Goal: Task Accomplishment & Management: Use online tool/utility

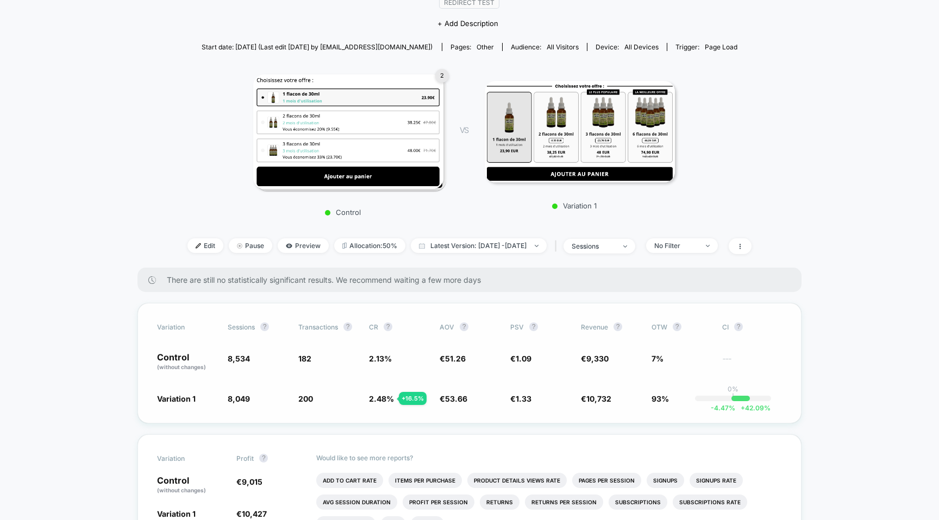
scroll to position [118, 0]
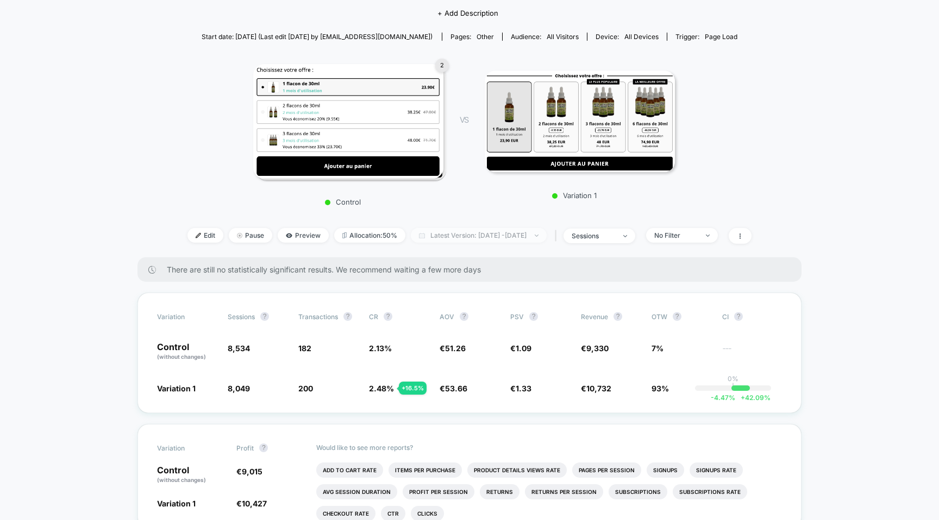
click at [473, 229] on span "Latest Version: [DATE] - [DATE]" at bounding box center [479, 235] width 136 height 15
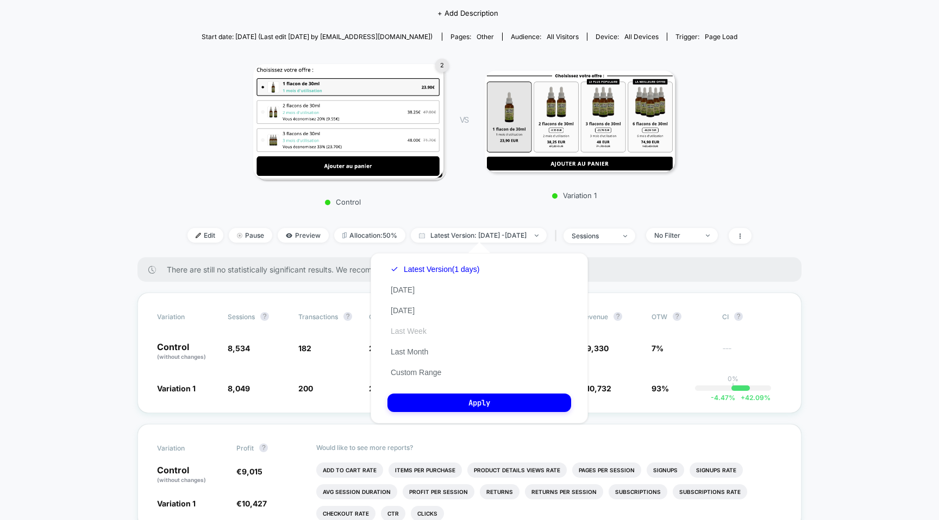
click at [404, 333] on button "Last Week" at bounding box center [408, 331] width 42 height 10
click at [413, 373] on button "Custom Range" at bounding box center [415, 373] width 57 height 10
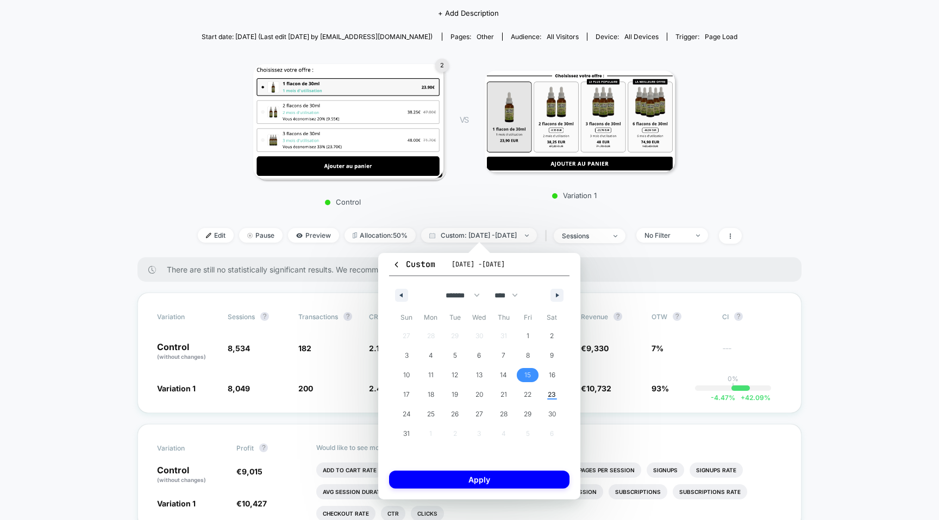
click at [526, 374] on span "15" at bounding box center [527, 376] width 7 height 20
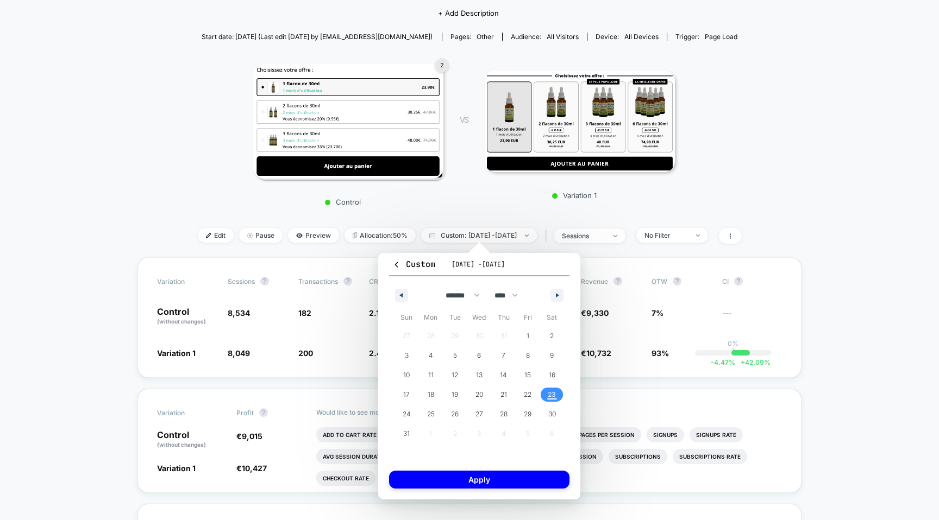
click at [556, 394] on span "23" at bounding box center [551, 395] width 24 height 14
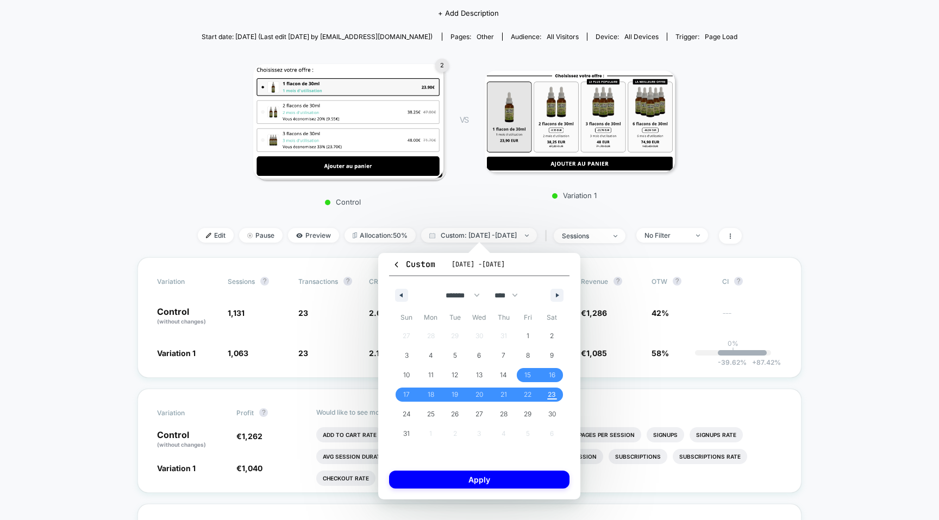
click at [741, 162] on div "< Back to all live experiences AB TEST BUNDLE LIVE Redirect Test Click to view …" at bounding box center [470, 98] width 544 height 319
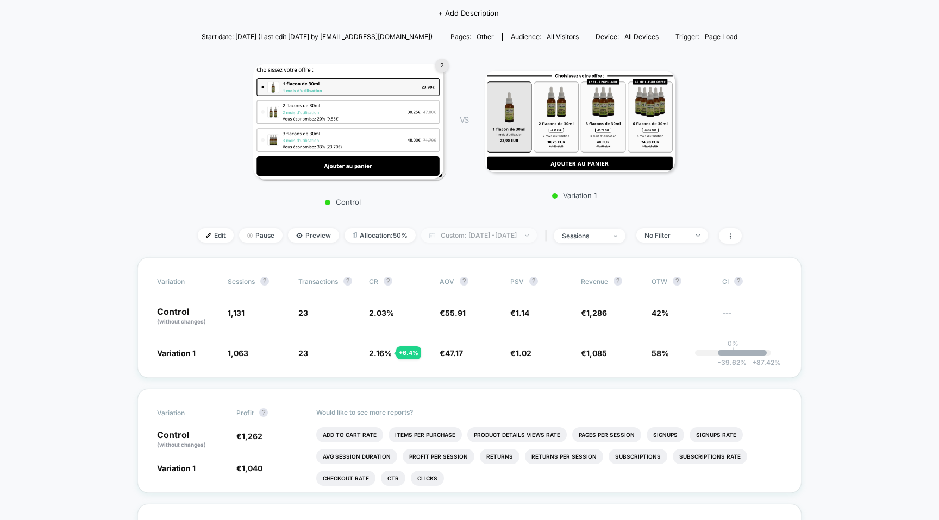
click at [478, 234] on span "Custom: [DATE] - [DATE]" at bounding box center [479, 235] width 116 height 15
select select "*"
select select "****"
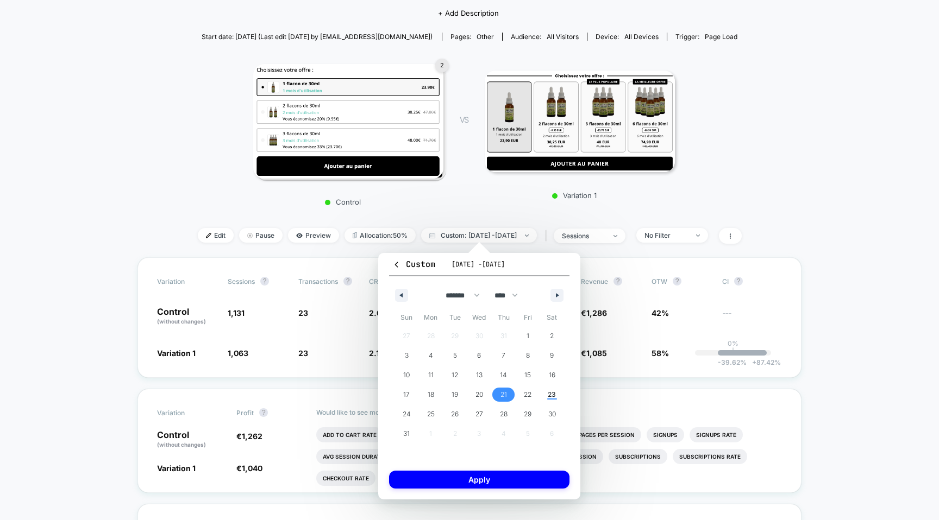
click at [500, 396] on span "21" at bounding box center [503, 395] width 7 height 20
click at [550, 396] on span "23" at bounding box center [551, 395] width 8 height 20
click at [510, 482] on button "Apply" at bounding box center [479, 480] width 180 height 18
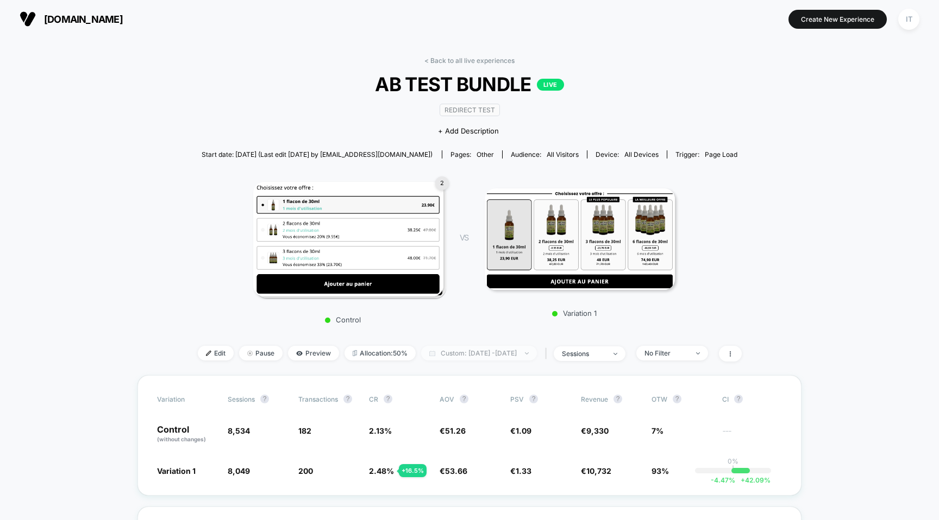
click at [452, 354] on span "Custom: Aug 21, 2025 - Aug 23, 2025" at bounding box center [479, 353] width 116 height 15
select select "*"
select select "****"
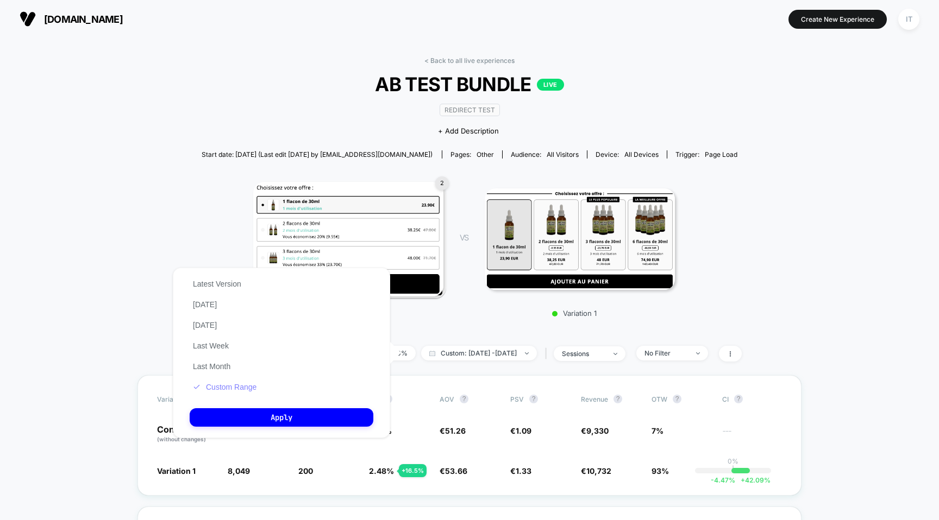
click at [222, 387] on button "Custom Range" at bounding box center [225, 387] width 70 height 10
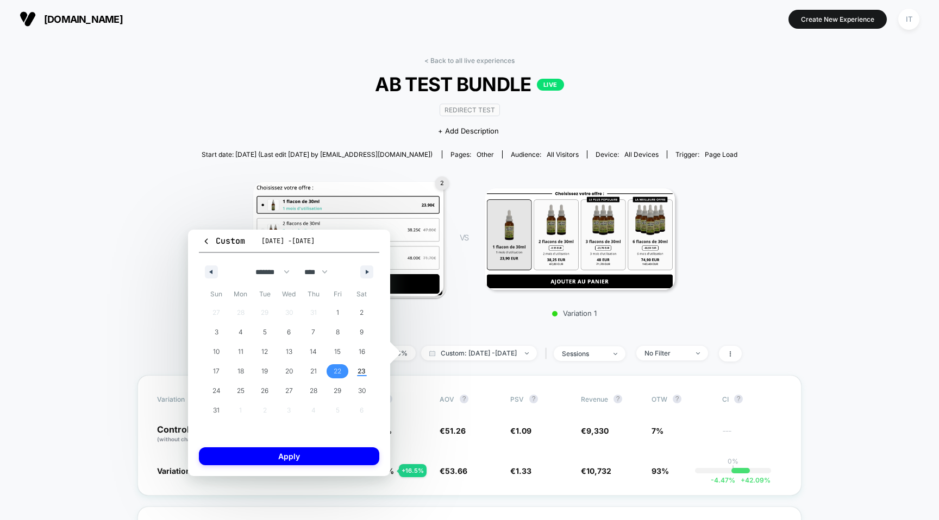
click at [335, 371] on span "22" at bounding box center [337, 372] width 8 height 20
click at [309, 371] on span "21" at bounding box center [313, 371] width 24 height 14
click at [316, 469] on div "Custom Aug 21, 2025 - Aug 23, 2025 ******* ******** ***** ***** *** **** **** *…" at bounding box center [289, 353] width 202 height 247
click at [316, 458] on button "Apply" at bounding box center [289, 457] width 180 height 18
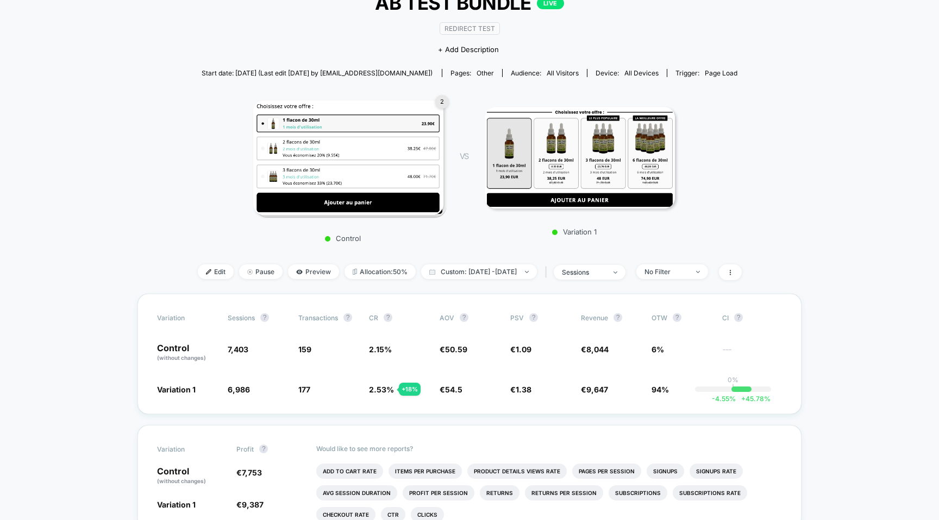
scroll to position [95, 0]
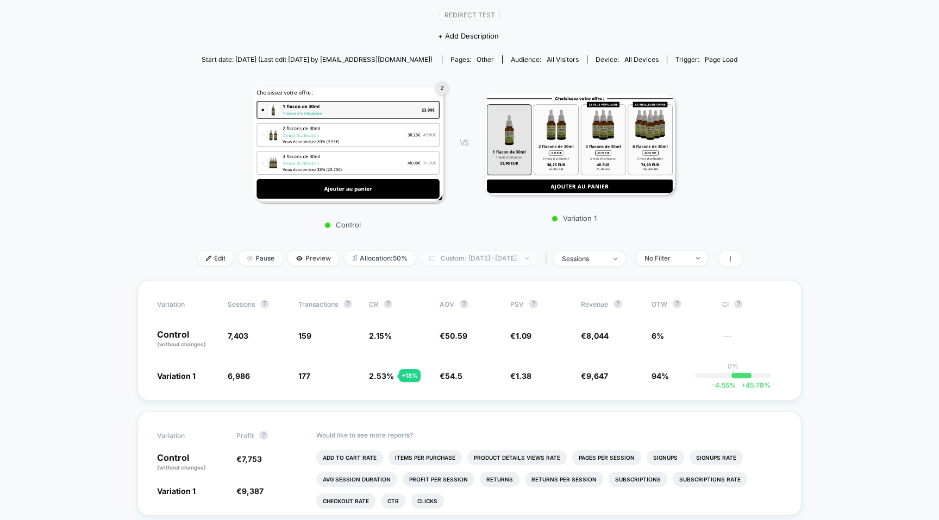
click at [499, 263] on span "Custom: Aug 21, 2025 - Aug 22, 2025" at bounding box center [479, 258] width 116 height 15
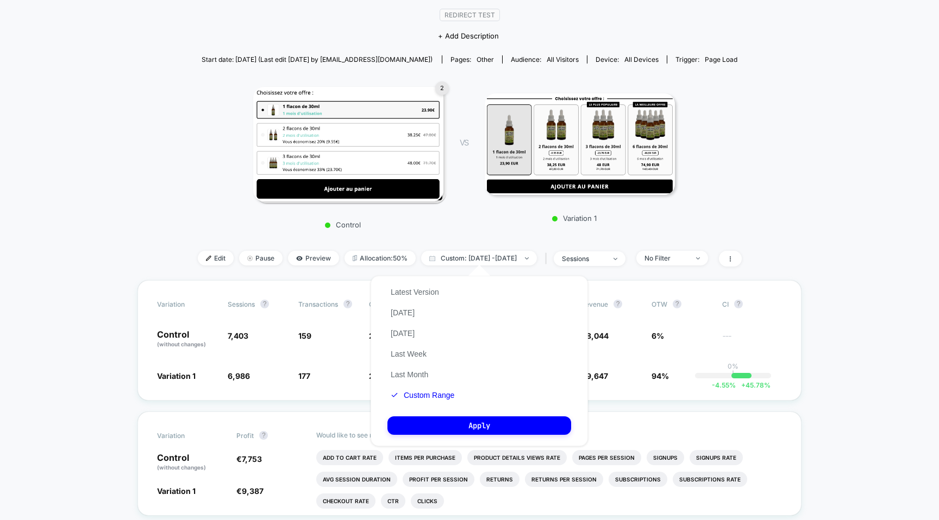
click at [278, 235] on div "< Back to all live experiences AB TEST BUNDLE LIVE Redirect Test Click to view …" at bounding box center [470, 120] width 544 height 319
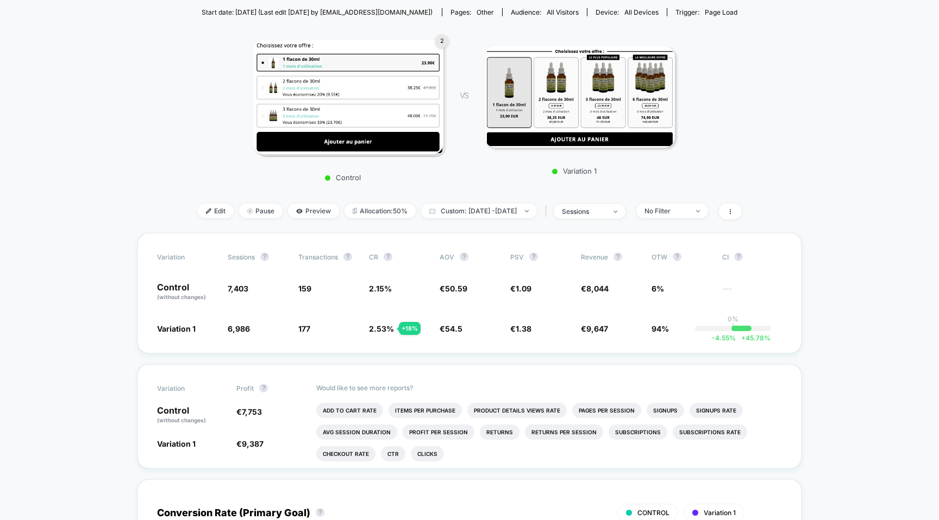
scroll to position [0, 0]
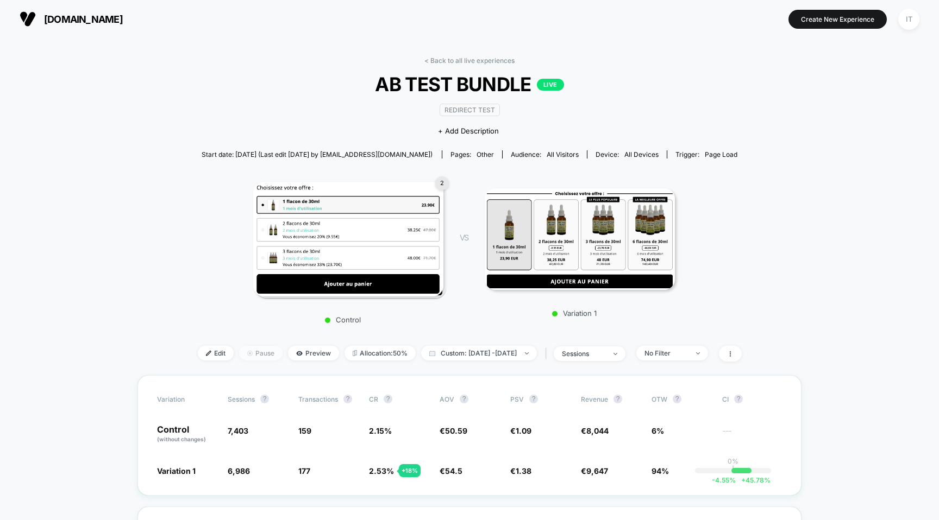
click at [243, 354] on span "Pause" at bounding box center [260, 353] width 43 height 15
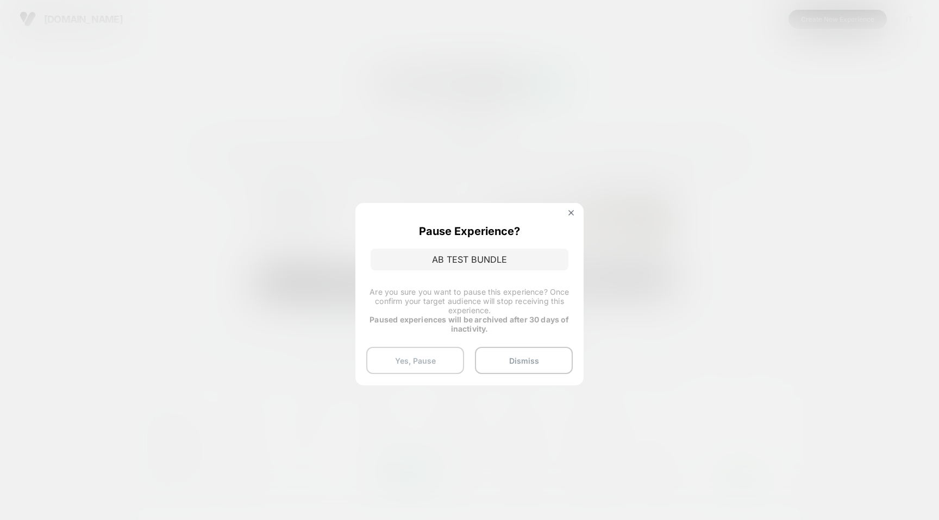
click at [411, 356] on button "Yes, Pause" at bounding box center [415, 360] width 98 height 27
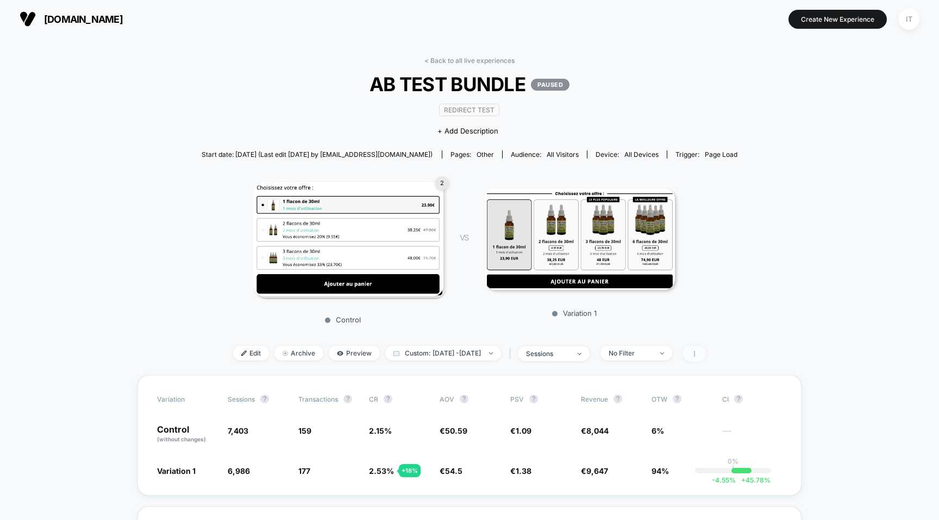
click at [697, 355] on icon at bounding box center [694, 354] width 7 height 7
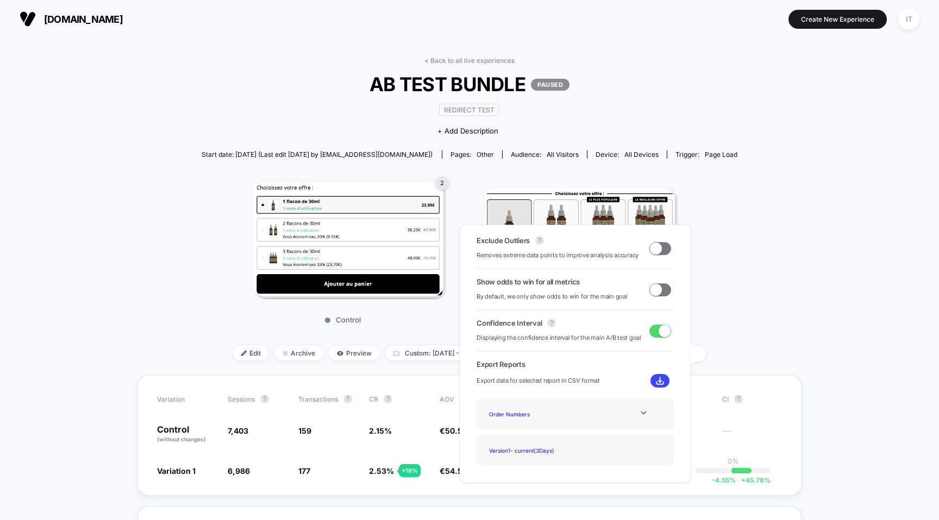
click at [728, 316] on div "2 Control VS Variation 1" at bounding box center [464, 249] width 536 height 161
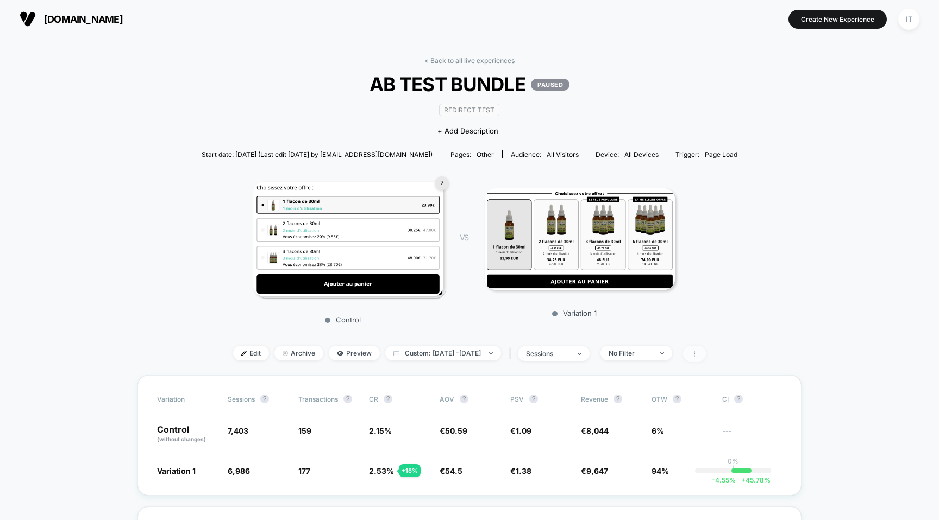
click at [706, 353] on span at bounding box center [694, 354] width 23 height 16
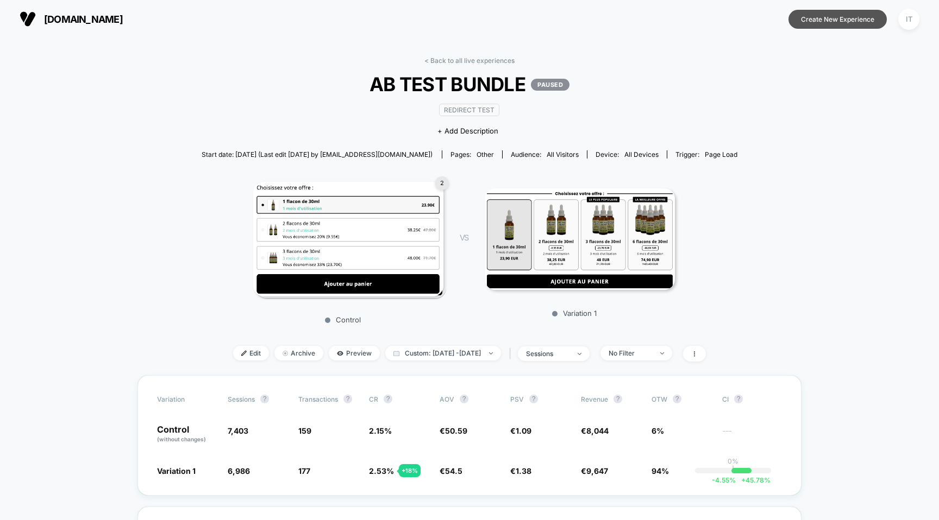
click at [827, 23] on button "Create New Experience" at bounding box center [837, 19] width 98 height 19
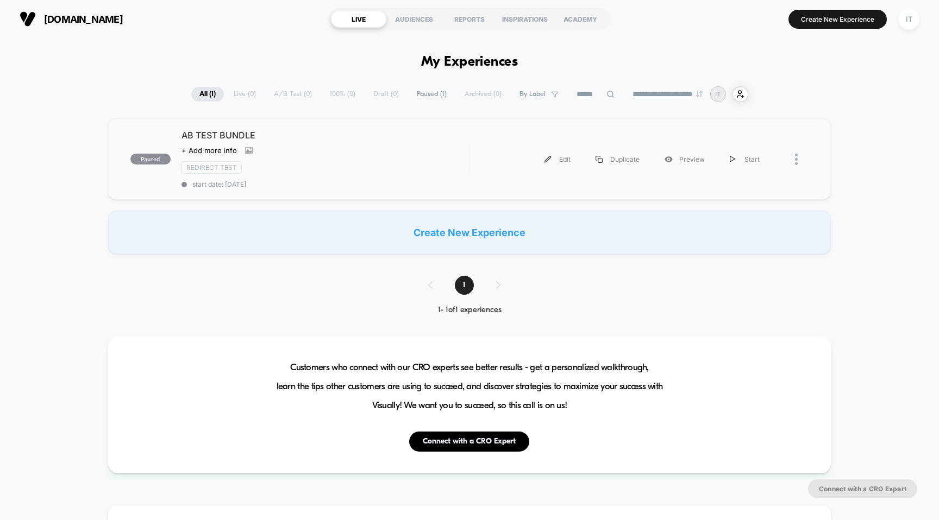
click at [798, 160] on div at bounding box center [802, 159] width 14 height 24
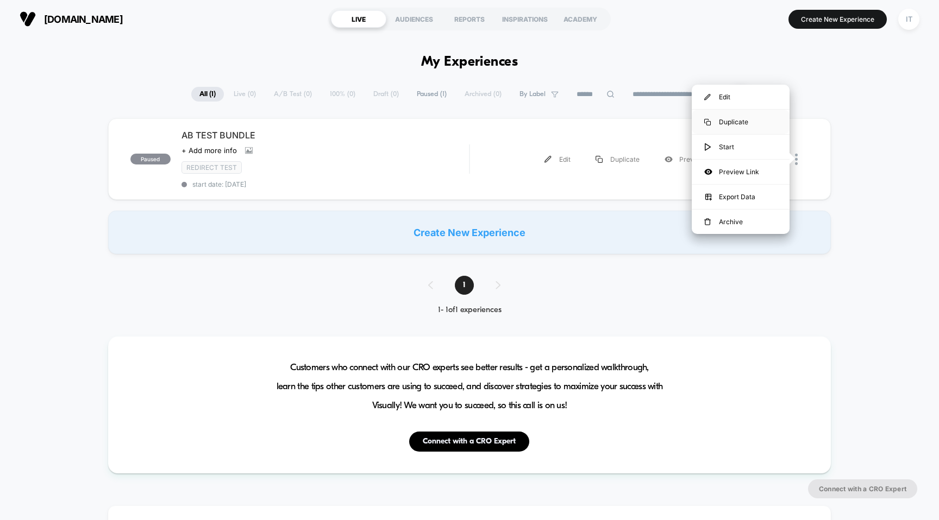
click at [760, 121] on div "Duplicate" at bounding box center [740, 122] width 98 height 24
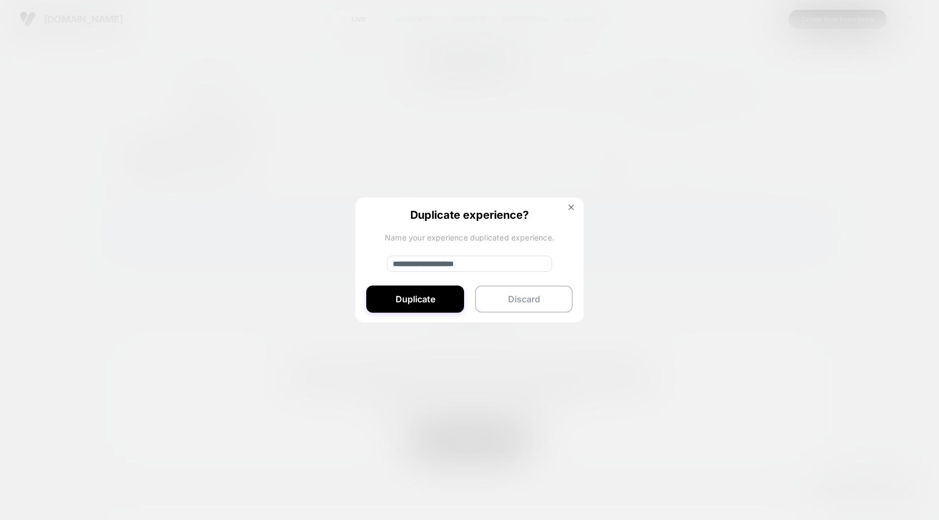
drag, startPoint x: 503, startPoint y: 263, endPoint x: 358, endPoint y: 263, distance: 145.0
click at [358, 263] on div "**********" at bounding box center [469, 261] width 228 height 126
type input "**********"
click at [408, 298] on button "Duplicate" at bounding box center [415, 299] width 98 height 27
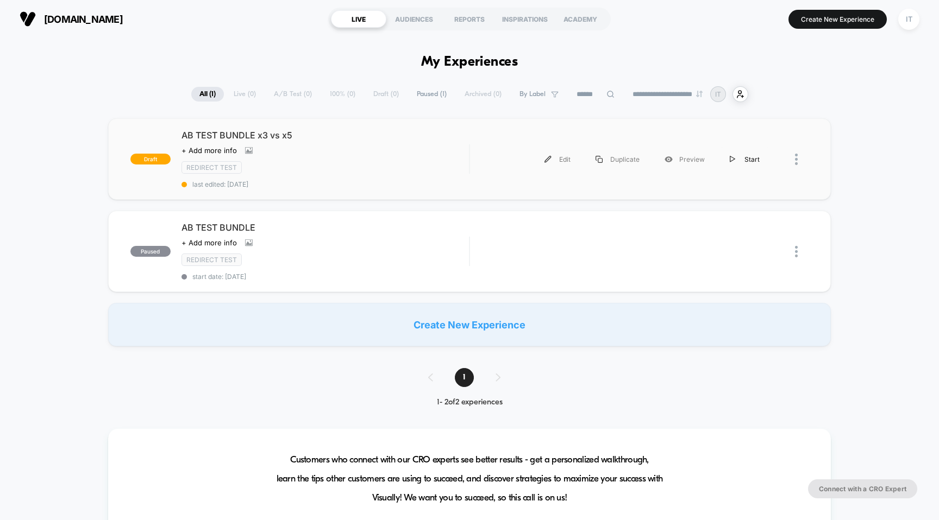
click at [745, 161] on div "Start" at bounding box center [744, 159] width 55 height 24
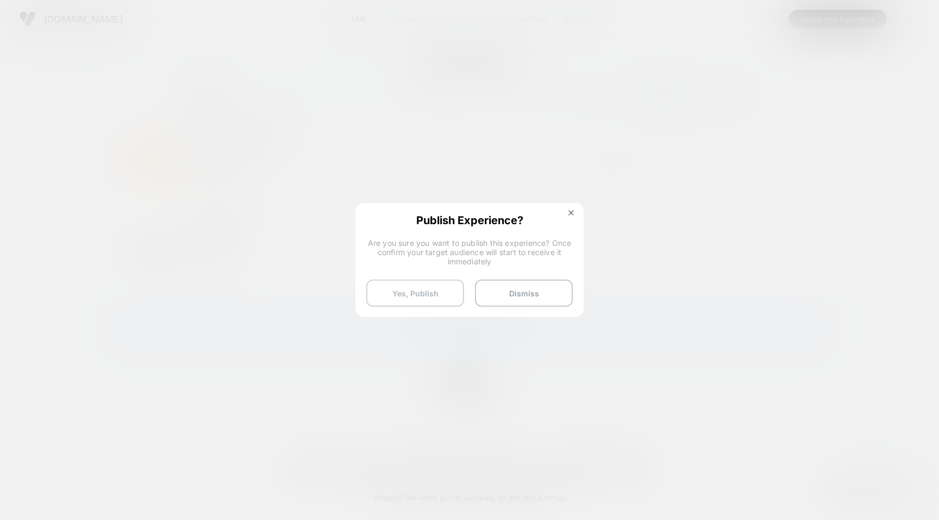
click at [410, 293] on button "Yes, Publish" at bounding box center [415, 293] width 98 height 27
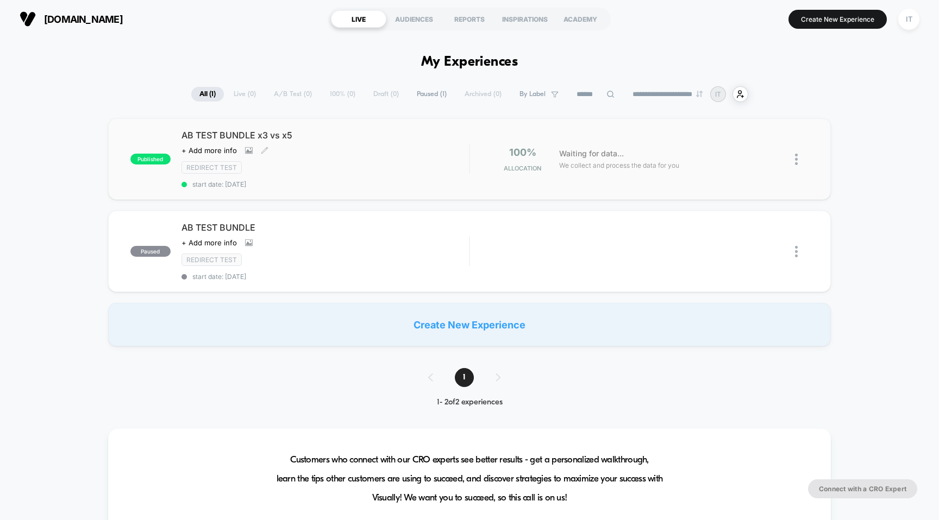
click at [260, 136] on span "AB TEST BUNDLE x3 vs x5" at bounding box center [325, 135] width 288 height 11
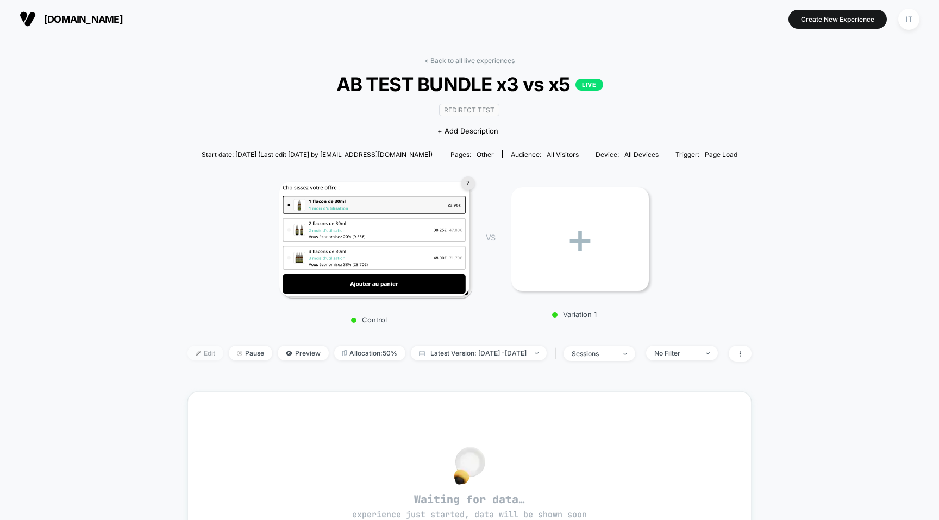
click at [187, 355] on span "Edit" at bounding box center [205, 353] width 36 height 15
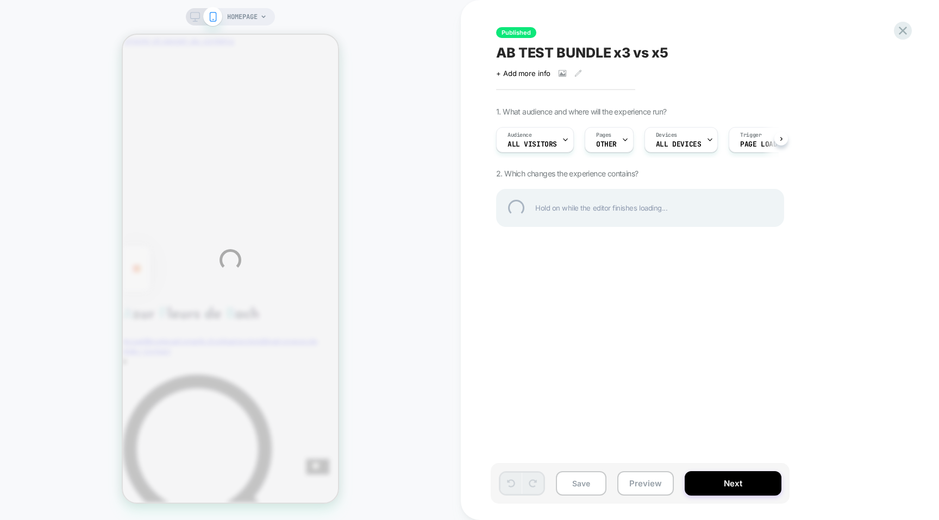
drag, startPoint x: 668, startPoint y: 205, endPoint x: 513, endPoint y: 204, distance: 154.8
click at [513, 204] on div "HOMEPAGE Published AB TEST BUNDLE x3 vs x5 Click to view images Click to edit e…" at bounding box center [469, 260] width 939 height 520
drag, startPoint x: 487, startPoint y: 169, endPoint x: 735, endPoint y: 239, distance: 257.2
click at [735, 239] on div "HOMEPAGE Published AB TEST BUNDLE x3 vs x5 Click to view images Click to edit e…" at bounding box center [469, 260] width 939 height 520
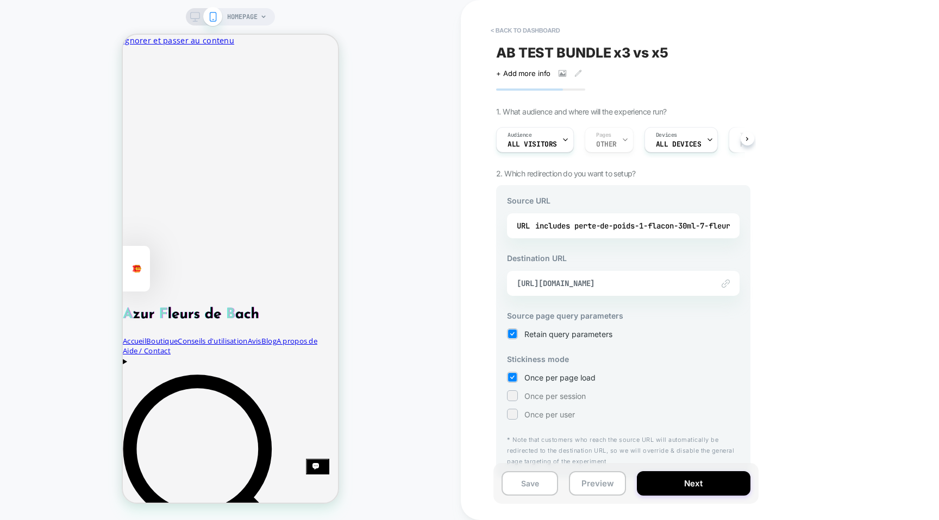
click at [726, 282] on img at bounding box center [725, 284] width 8 height 8
click at [624, 281] on span "[URL][DOMAIN_NAME]" at bounding box center [610, 284] width 186 height 10
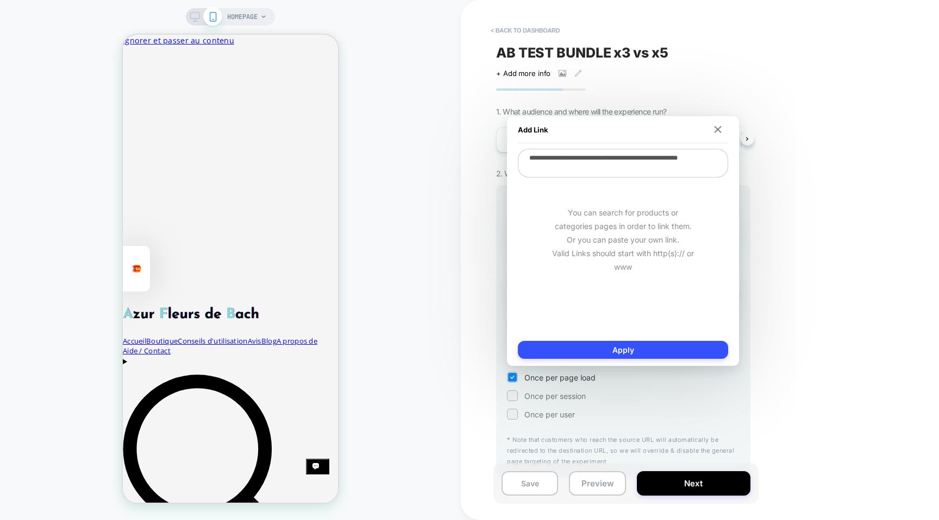
click at [659, 170] on textarea "**********" at bounding box center [623, 163] width 210 height 29
click at [715, 127] on img at bounding box center [717, 129] width 7 height 7
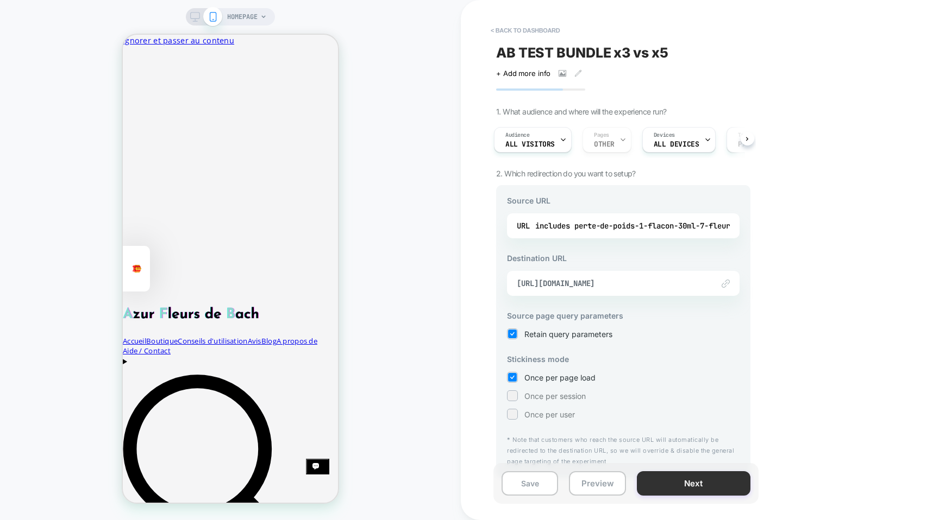
click at [670, 476] on button "Next" at bounding box center [694, 483] width 114 height 24
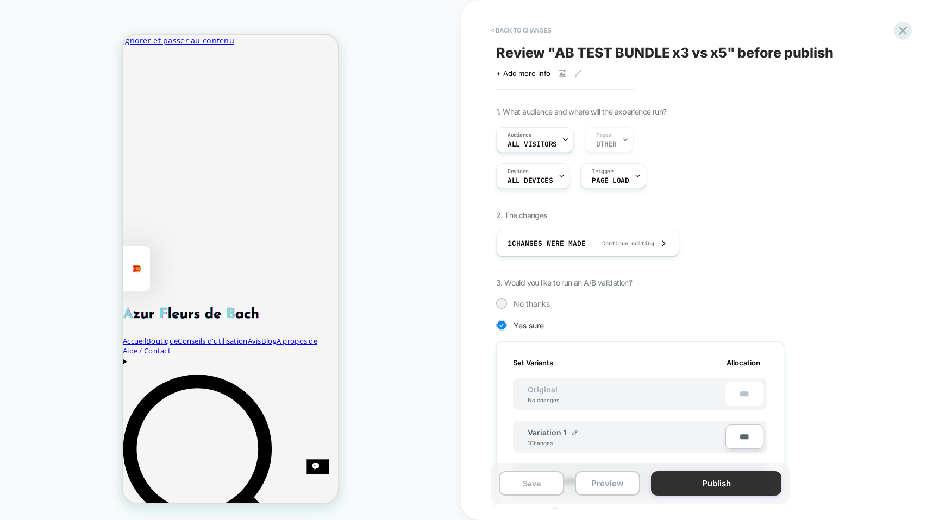
click at [683, 483] on button "Publish" at bounding box center [716, 483] width 130 height 24
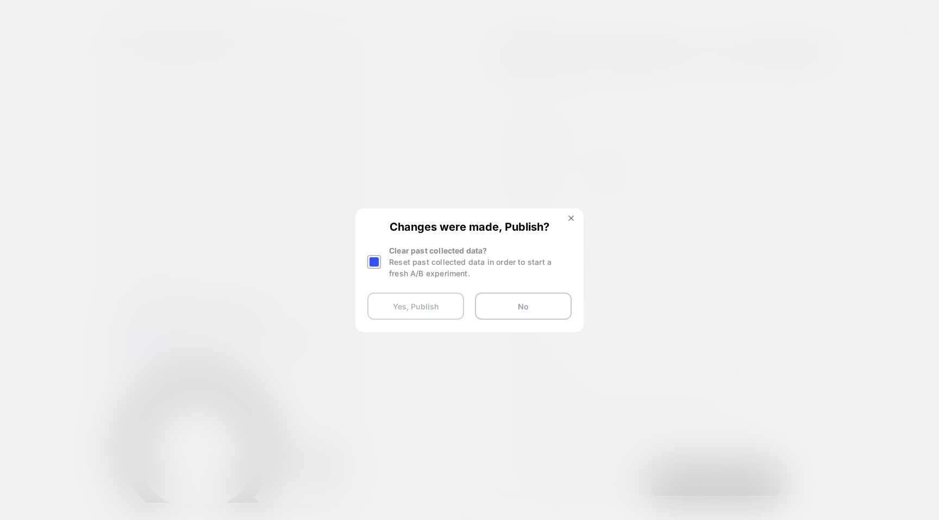
click at [418, 309] on button "Yes, Publish" at bounding box center [415, 306] width 97 height 27
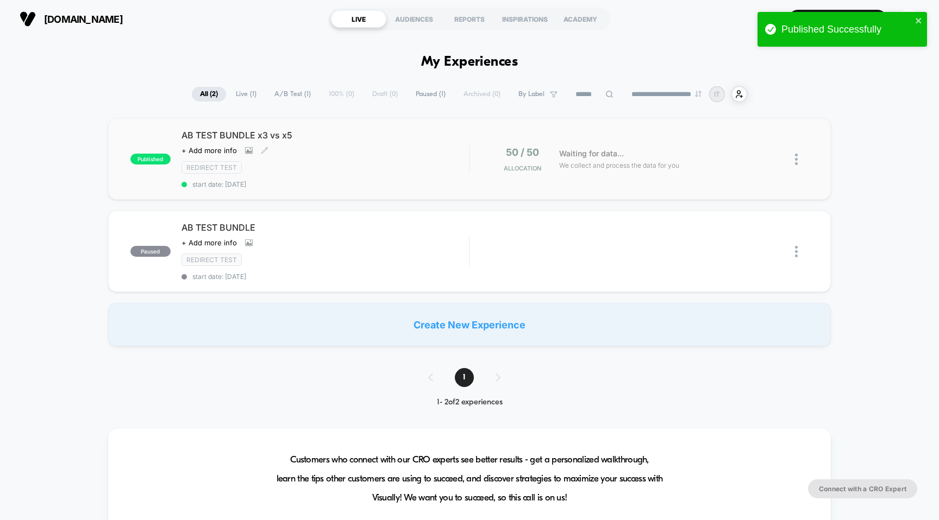
click at [253, 141] on div "AB TEST BUNDLE x3 vs x5 Click to view images Click to edit experience details +…" at bounding box center [325, 159] width 288 height 59
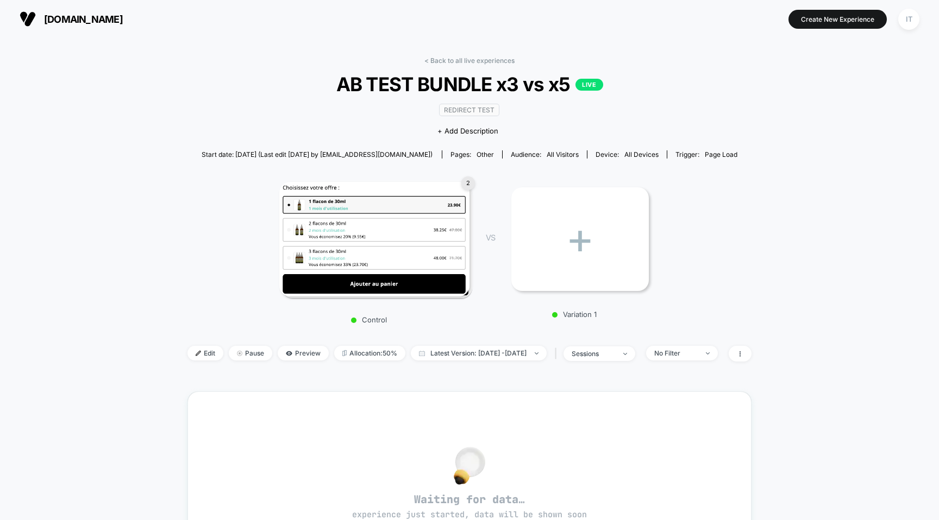
click at [433, 238] on img at bounding box center [374, 239] width 190 height 115
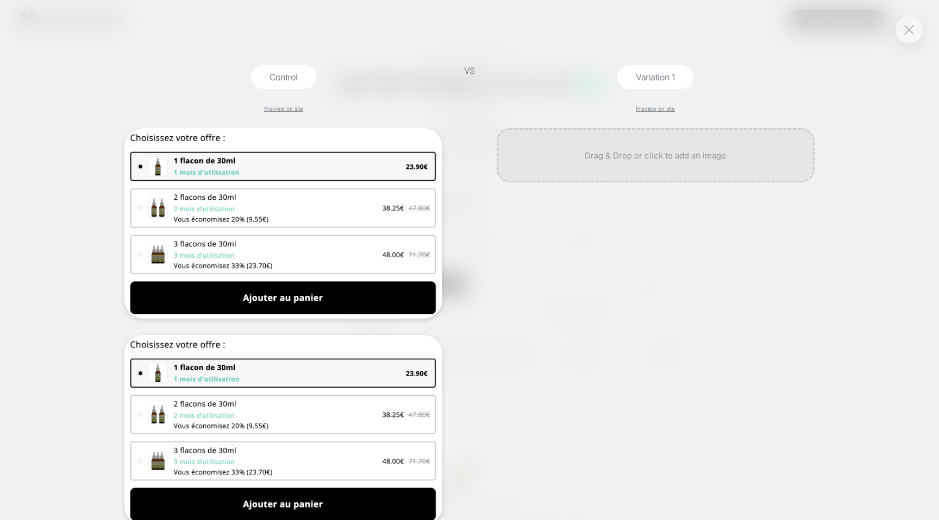
scroll to position [103, 0]
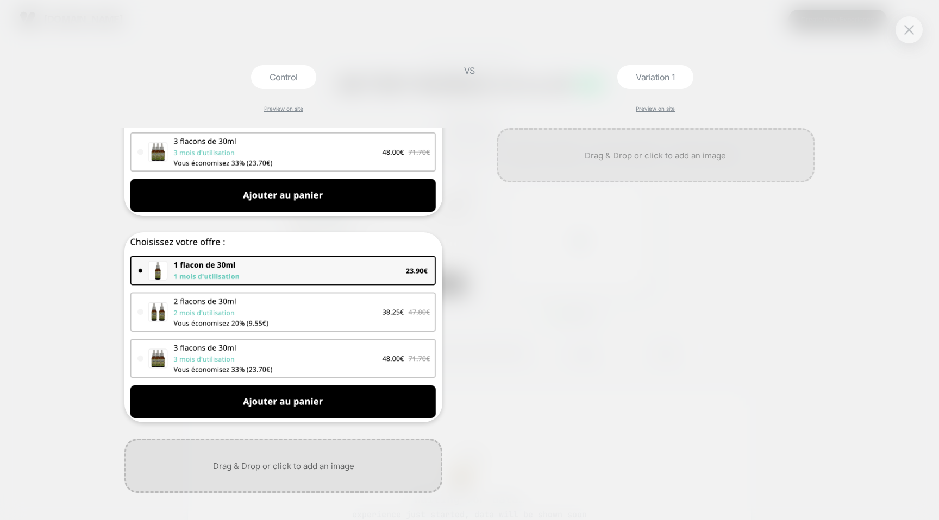
click at [278, 474] on div at bounding box center [283, 466] width 318 height 54
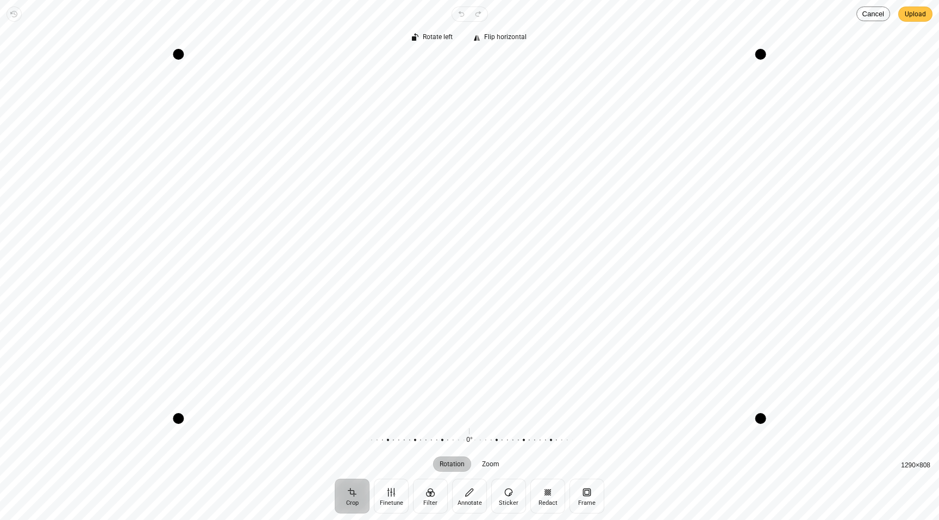
click at [921, 10] on span "Upload" at bounding box center [914, 14] width 21 height 13
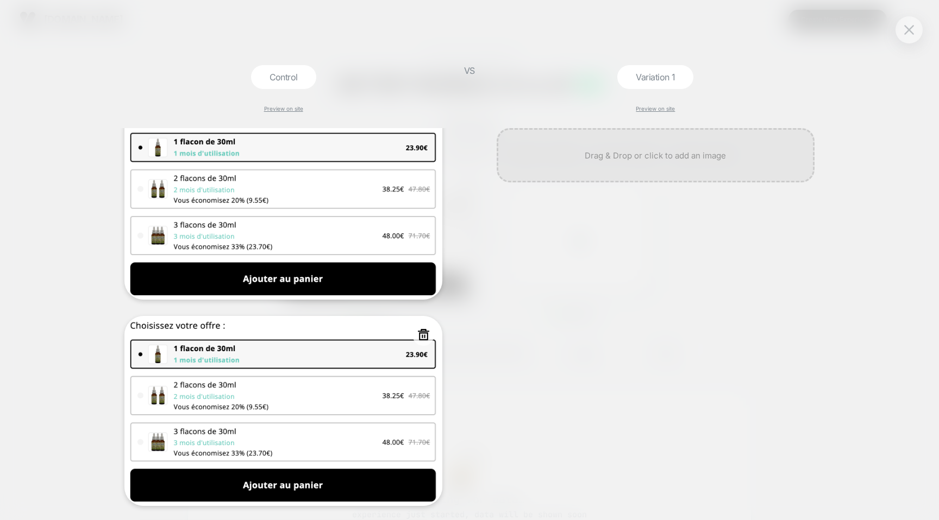
scroll to position [0, 0]
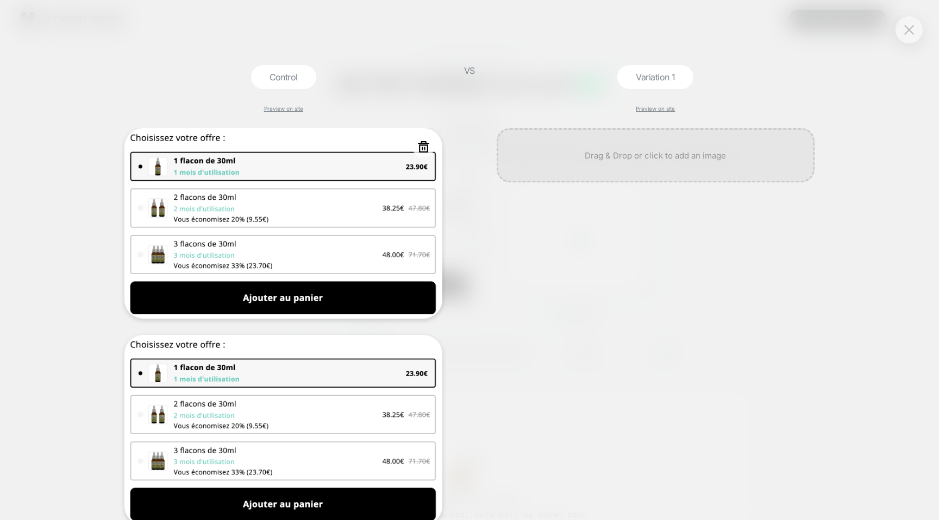
click at [421, 148] on icon at bounding box center [423, 146] width 11 height 11
click at [448, 209] on button "Yes" at bounding box center [453, 212] width 54 height 17
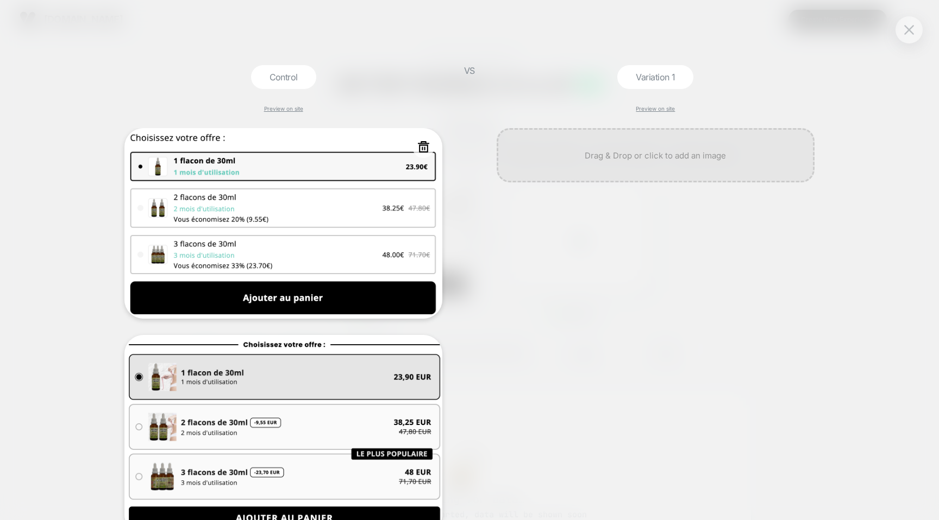
click at [422, 149] on icon at bounding box center [423, 146] width 11 height 11
click at [454, 210] on button "Yes" at bounding box center [453, 212] width 54 height 17
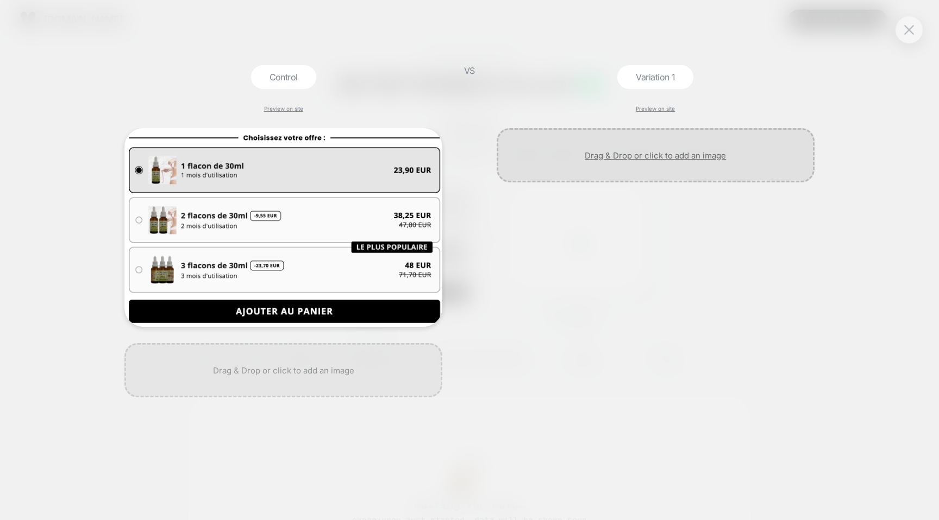
click at [650, 143] on div at bounding box center [655, 155] width 318 height 54
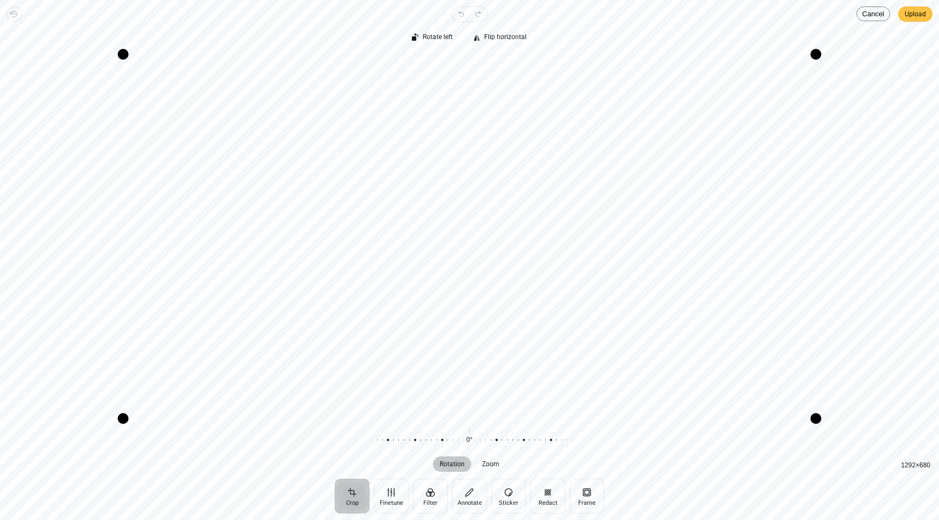
click at [920, 15] on span "Upload" at bounding box center [914, 14] width 21 height 13
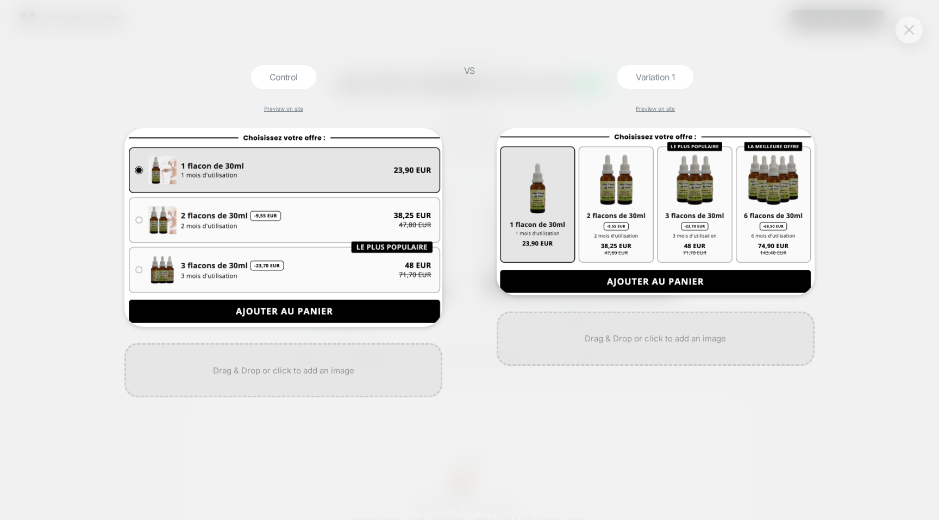
click at [907, 32] on img at bounding box center [909, 29] width 10 height 9
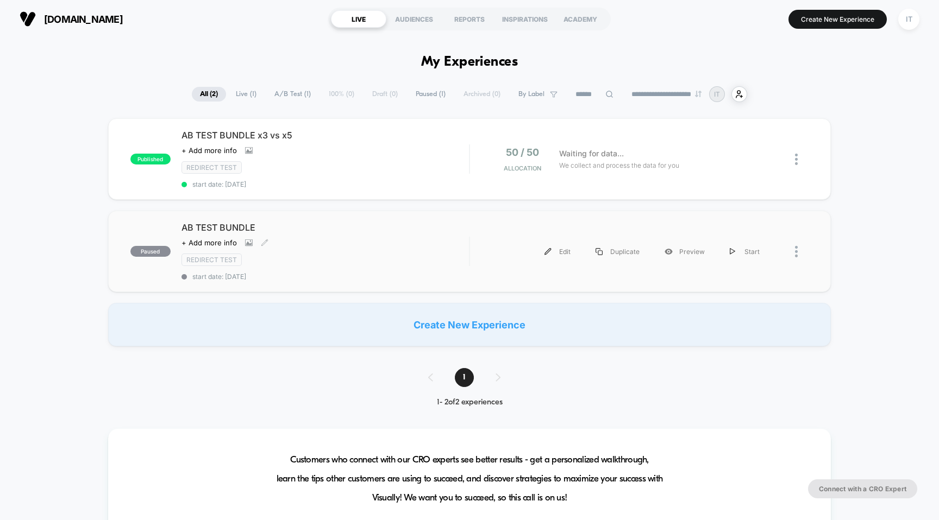
click at [220, 224] on span "AB TEST BUNDLE" at bounding box center [325, 227] width 288 height 11
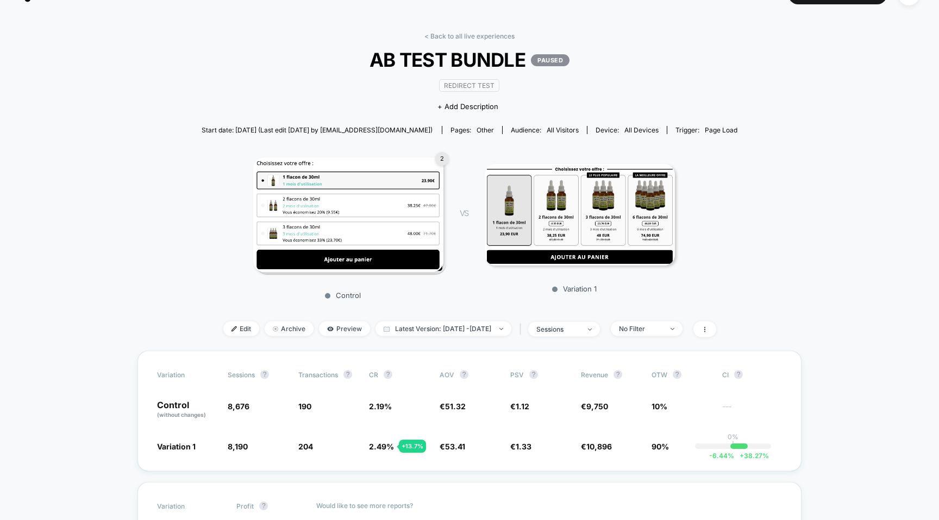
scroll to position [8, 0]
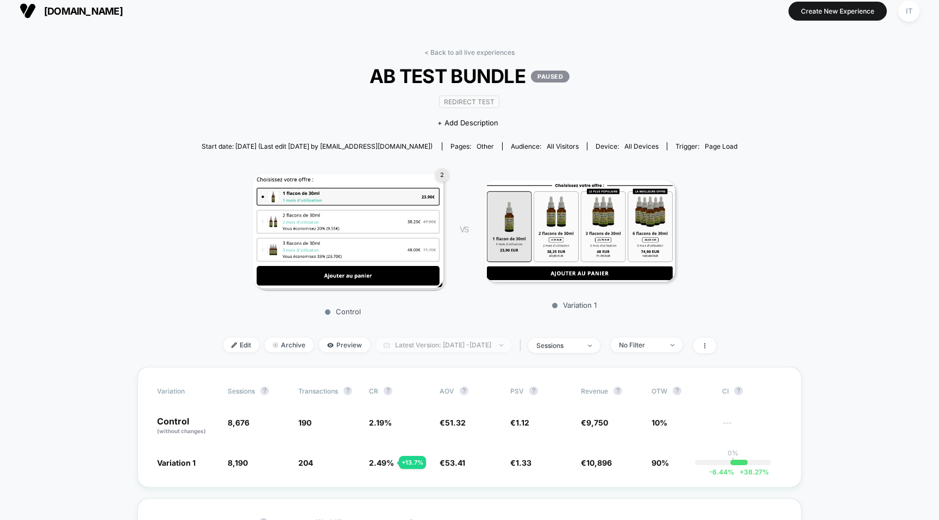
click at [403, 347] on span "Latest Version: [DATE] - [DATE]" at bounding box center [443, 345] width 136 height 15
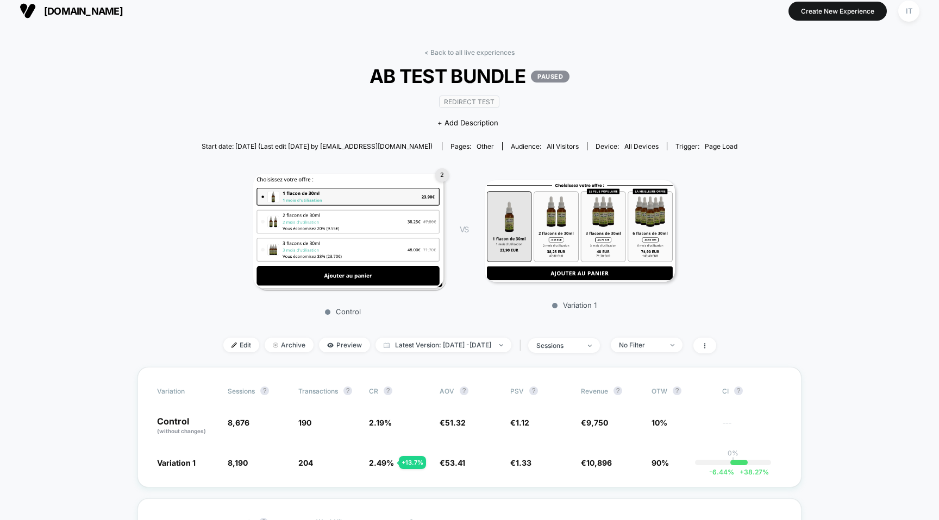
scroll to position [0, 0]
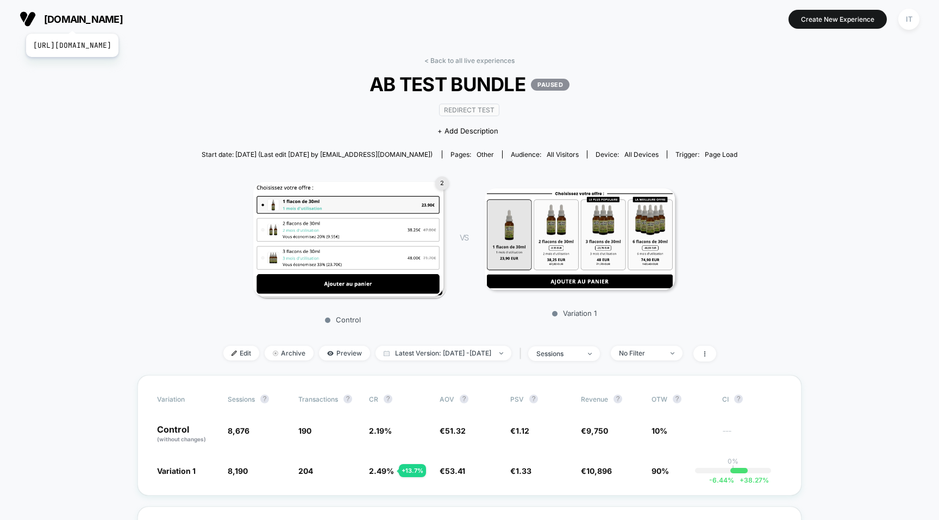
click at [95, 20] on span "[DOMAIN_NAME]" at bounding box center [83, 19] width 79 height 11
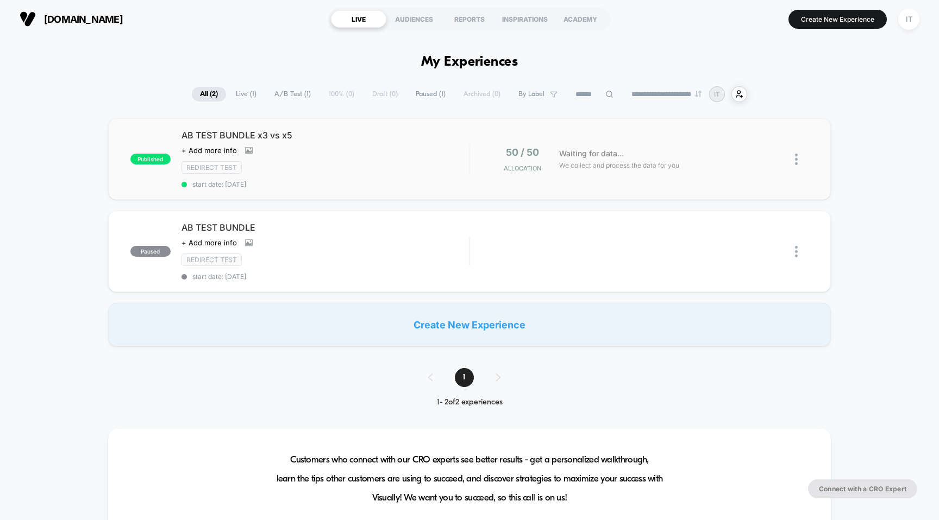
click at [256, 137] on span "AB TEST BUNDLE x3 vs x5" at bounding box center [325, 135] width 288 height 11
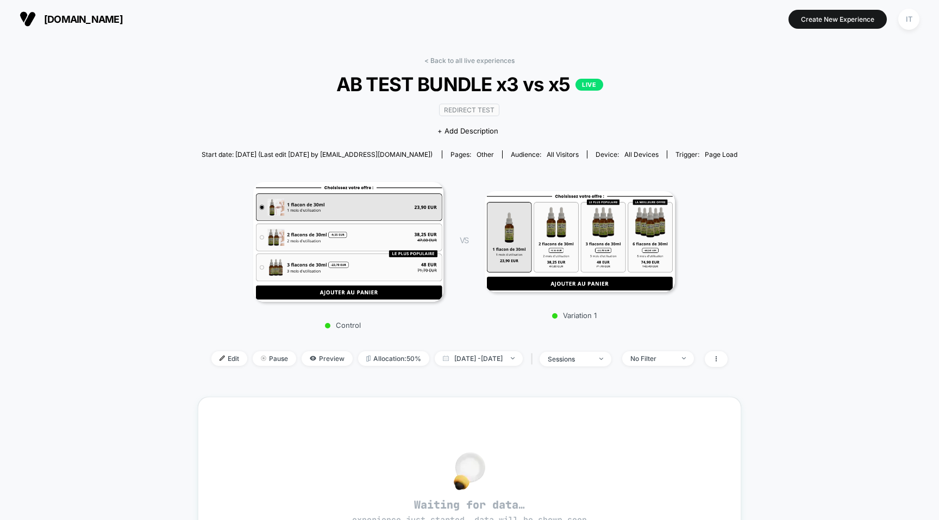
click at [196, 202] on div "Control VS Variation 1" at bounding box center [464, 252] width 536 height 166
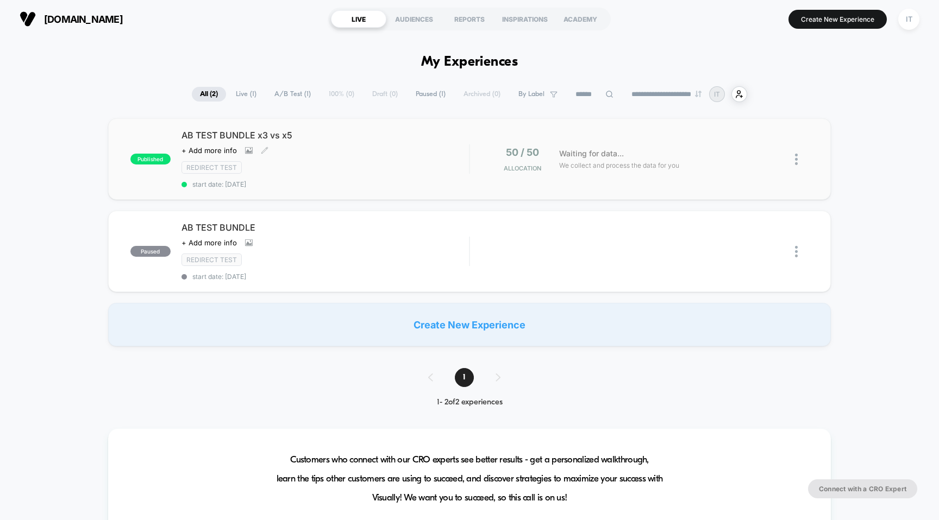
click at [386, 136] on span "AB TEST BUNDLE x3 vs x5" at bounding box center [325, 135] width 288 height 11
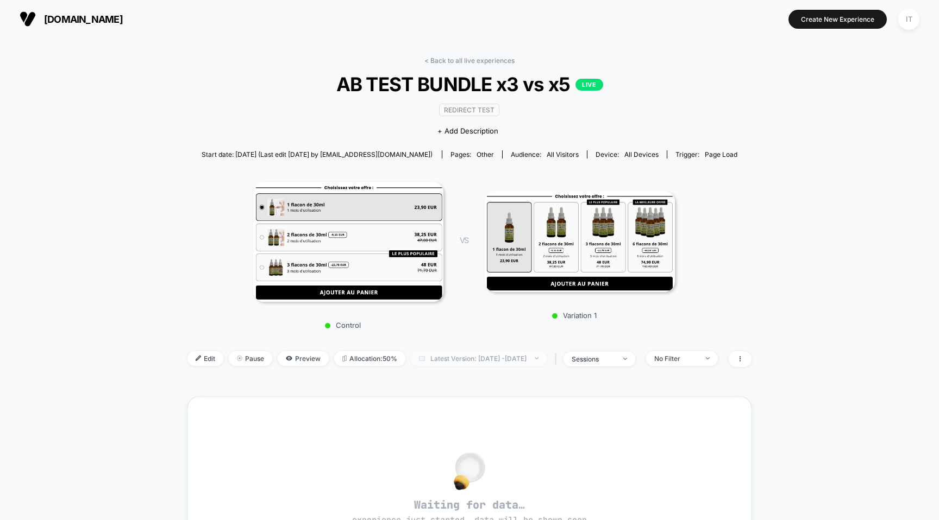
click at [464, 360] on span "Latest Version: [DATE] - [DATE]" at bounding box center [479, 358] width 136 height 15
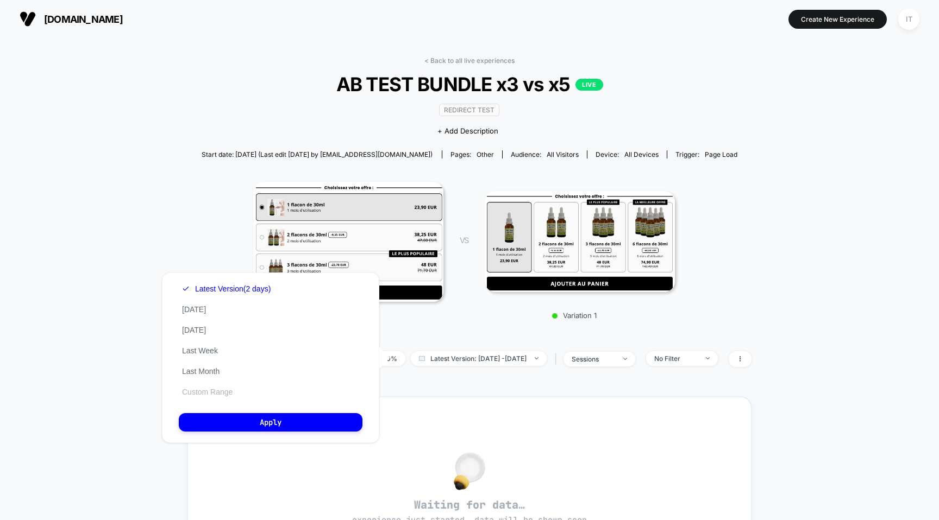
click at [206, 389] on button "Custom Range" at bounding box center [207, 392] width 57 height 10
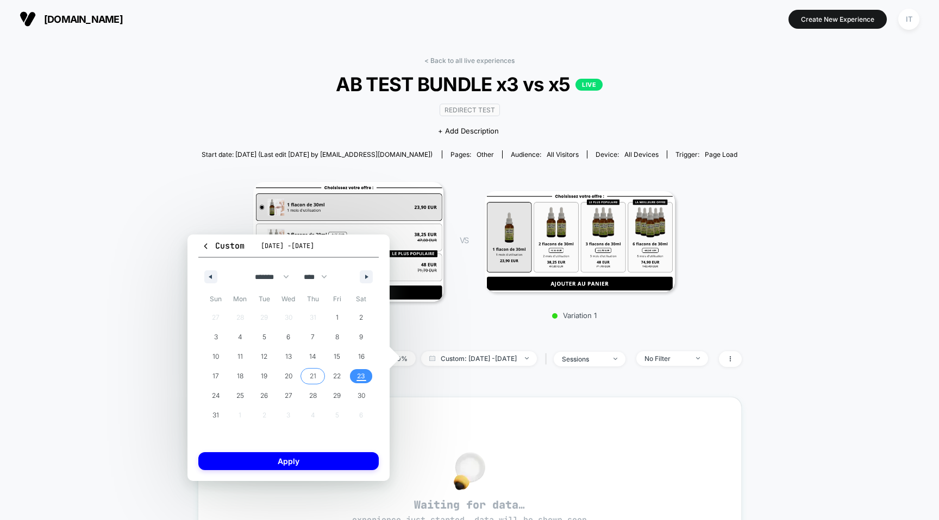
click at [315, 376] on span "21" at bounding box center [313, 377] width 7 height 20
click at [280, 379] on span "20" at bounding box center [288, 376] width 24 height 14
click at [361, 378] on span "23" at bounding box center [361, 377] width 8 height 20
click at [303, 456] on button "Apply" at bounding box center [288, 461] width 180 height 18
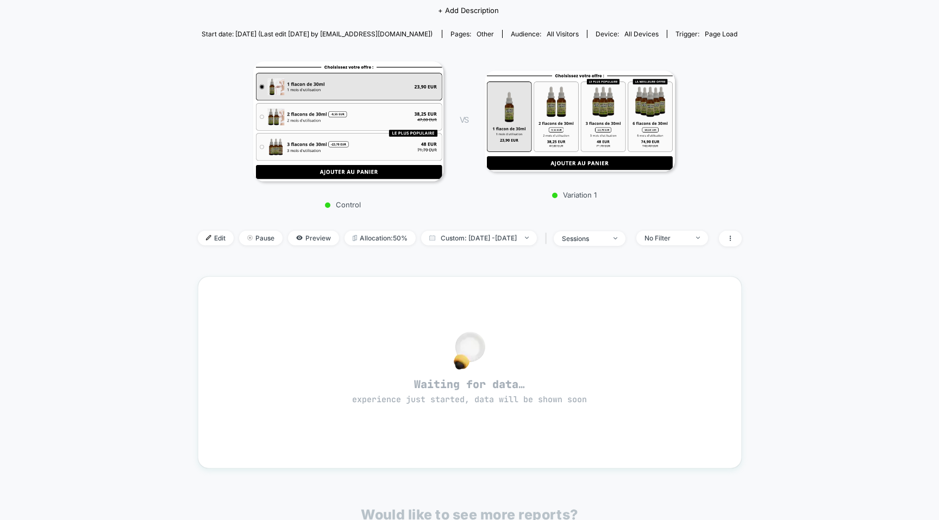
scroll to position [152, 0]
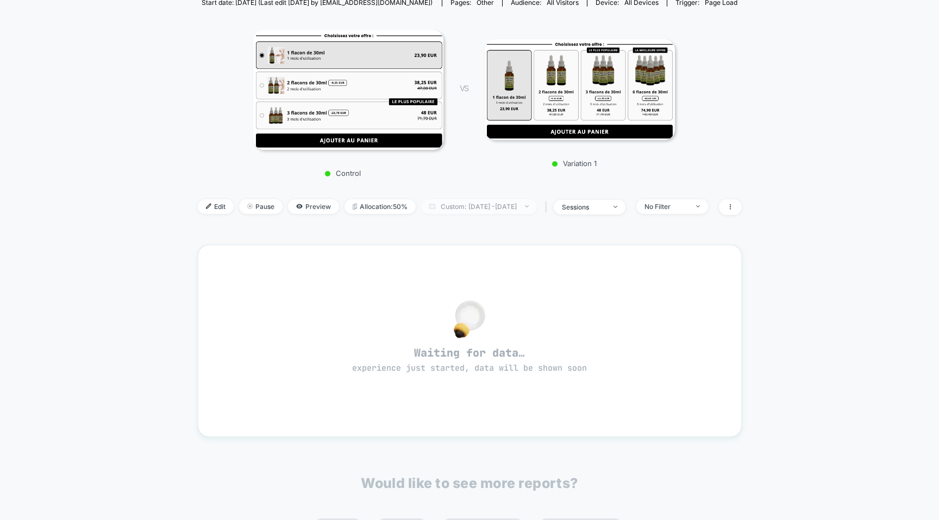
click at [488, 204] on span "Custom: [DATE] - [DATE]" at bounding box center [479, 206] width 116 height 15
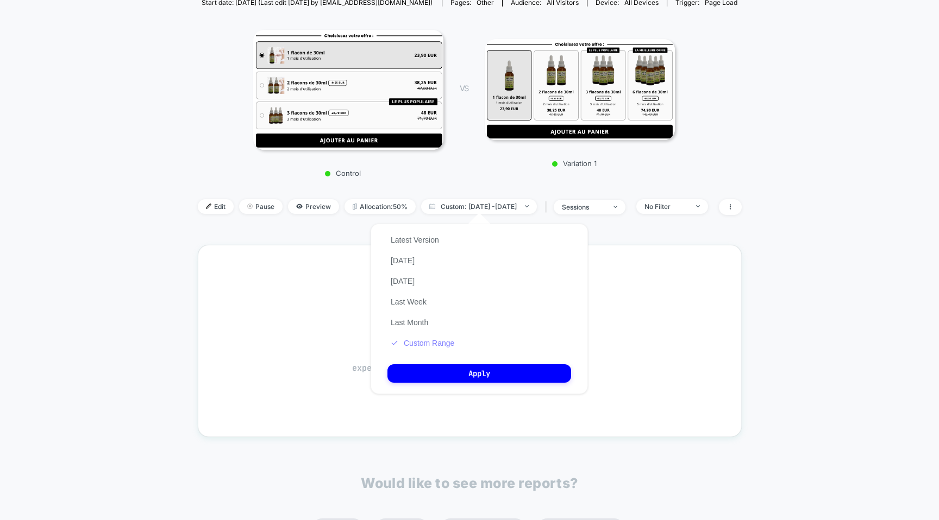
click at [413, 343] on button "Custom Range" at bounding box center [422, 343] width 70 height 10
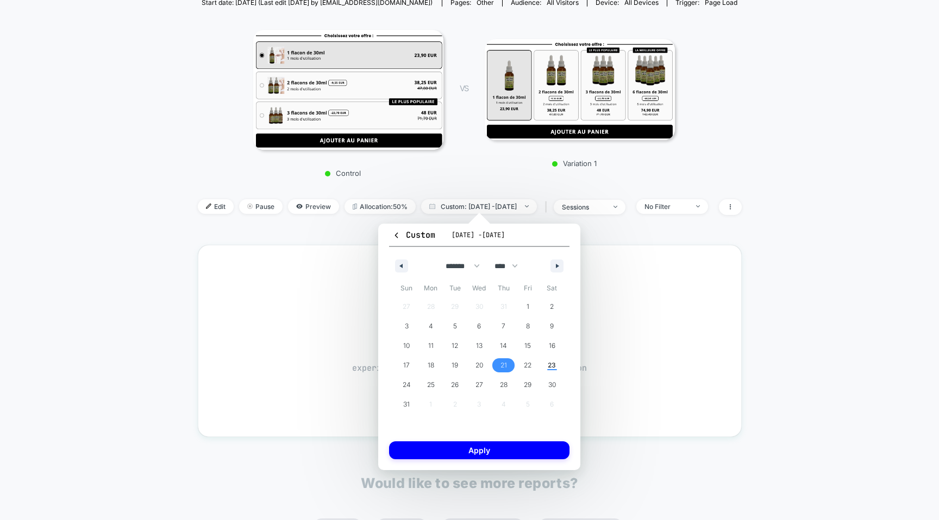
click at [507, 372] on span "21" at bounding box center [503, 365] width 24 height 14
click at [547, 372] on span "23" at bounding box center [551, 366] width 8 height 20
click at [516, 444] on button "Apply" at bounding box center [479, 451] width 180 height 18
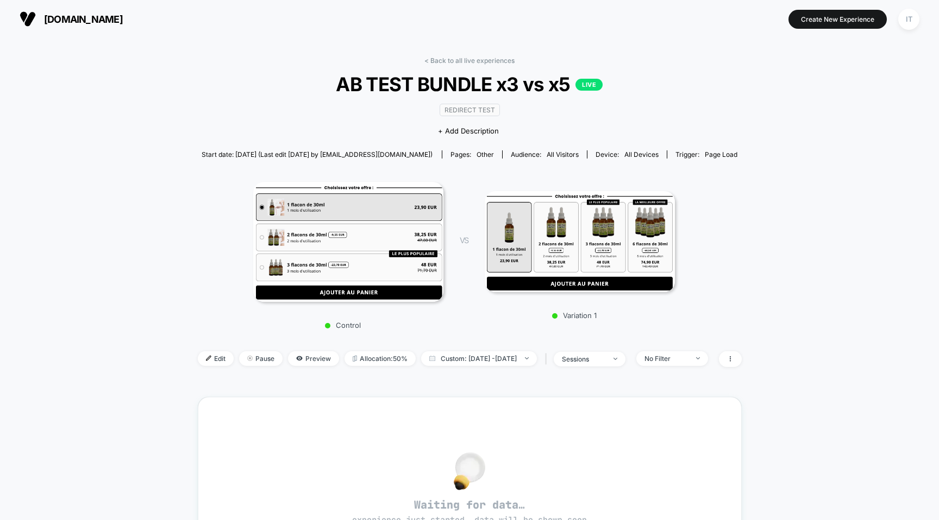
click at [123, 22] on span "[DOMAIN_NAME]" at bounding box center [83, 19] width 79 height 11
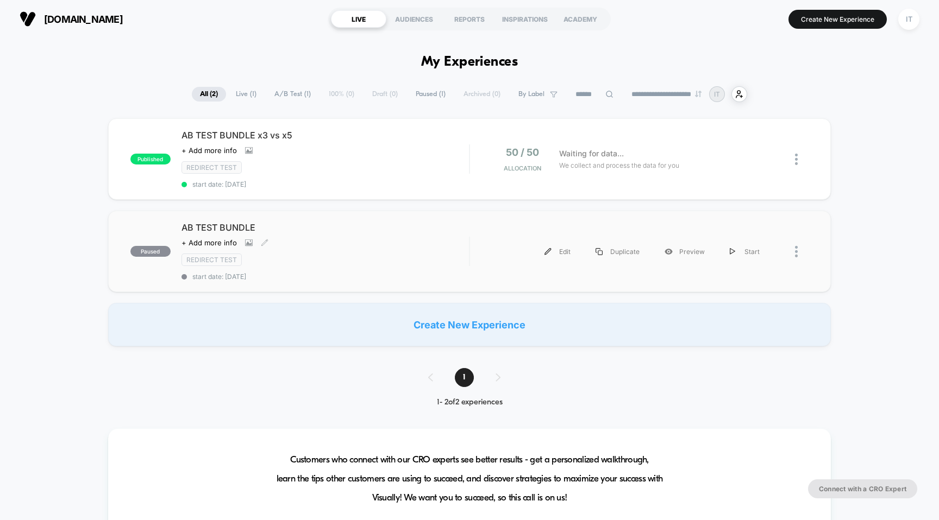
click at [219, 228] on span "AB TEST BUNDLE" at bounding box center [325, 227] width 288 height 11
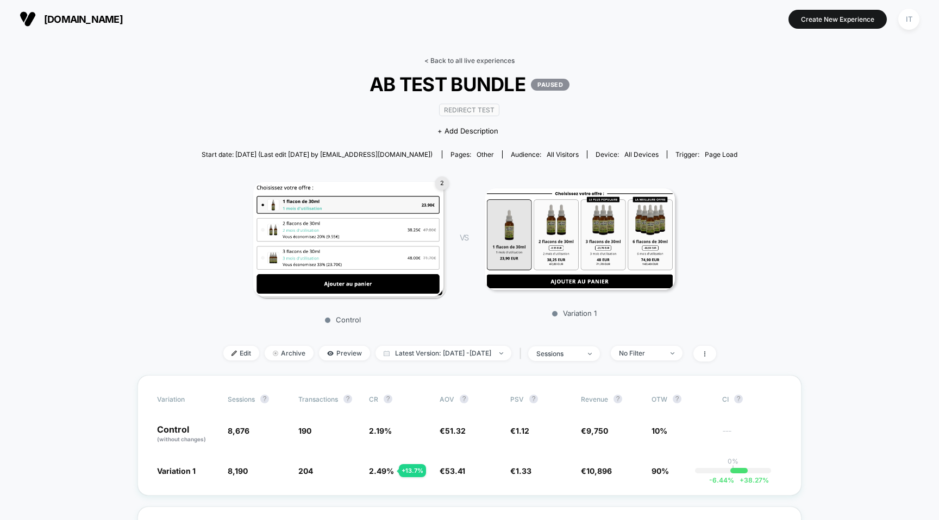
click at [445, 63] on link "< Back to all live experiences" at bounding box center [469, 60] width 90 height 8
